Goal: Navigation & Orientation: Find specific page/section

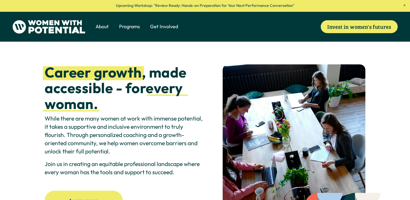
click at [130, 30] on link "Programs" at bounding box center [129, 27] width 21 height 8
click at [0, 0] on span "1:1 Coaching" at bounding box center [0, 0] width 0 height 0
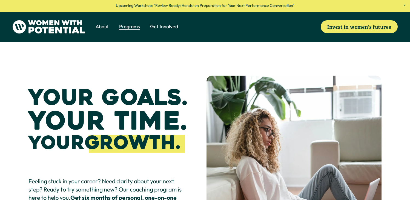
click at [161, 25] on span "Get Involved" at bounding box center [164, 26] width 28 height 7
click at [0, 0] on span "Volunteer" at bounding box center [0, 0] width 0 height 0
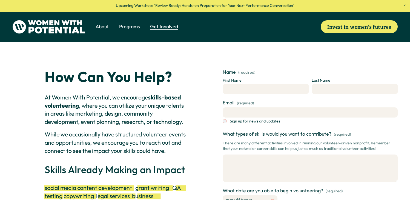
click at [0, 0] on span "Donate" at bounding box center [0, 0] width 0 height 0
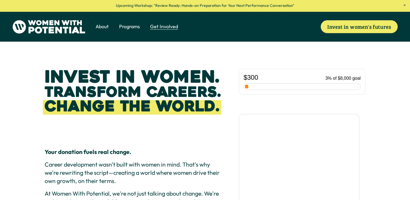
click at [0, 0] on span "Coach" at bounding box center [0, 0] width 0 height 0
